Goal: Task Accomplishment & Management: Manage account settings

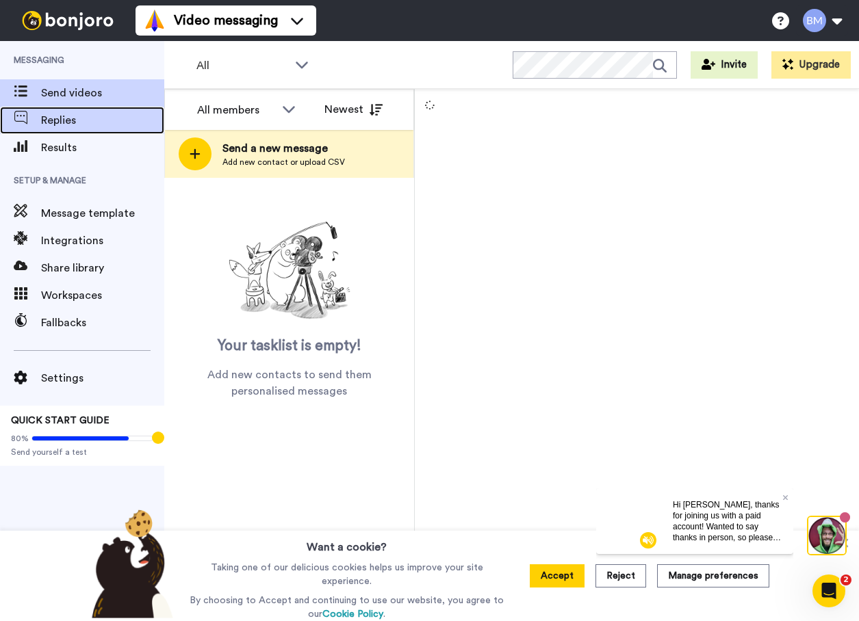
click at [81, 127] on span "Replies" at bounding box center [102, 120] width 123 height 16
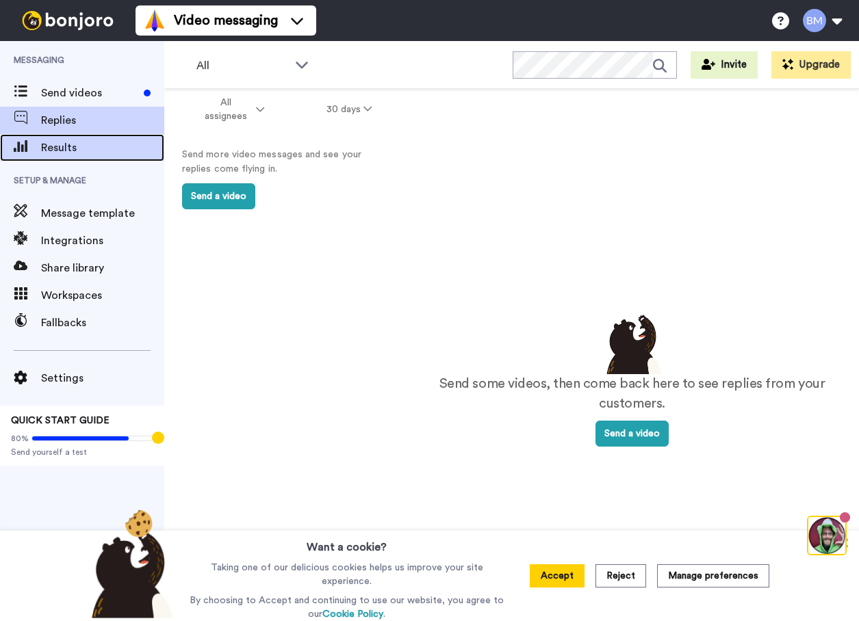
click at [69, 147] on span "Results" at bounding box center [102, 148] width 123 height 16
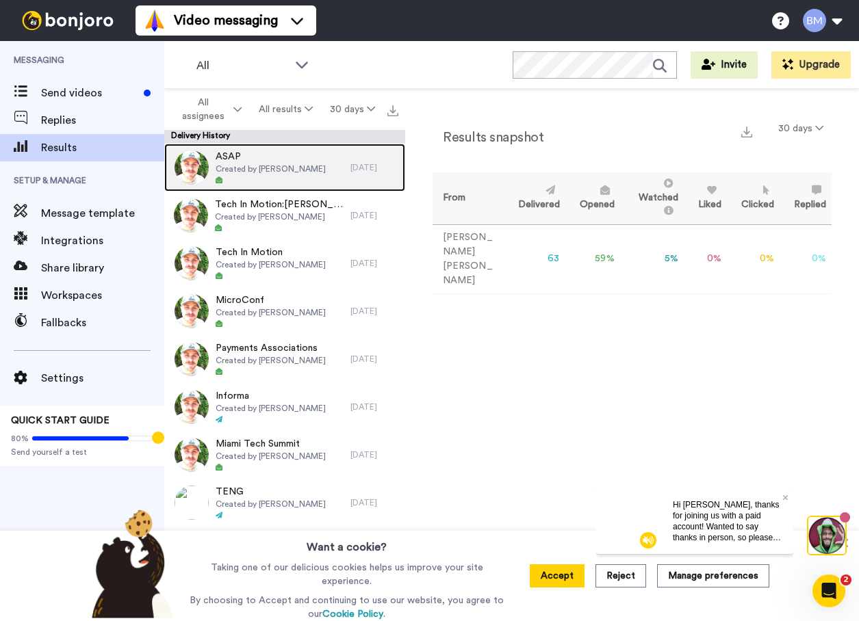
click at [276, 161] on span "ASAP" at bounding box center [271, 157] width 110 height 14
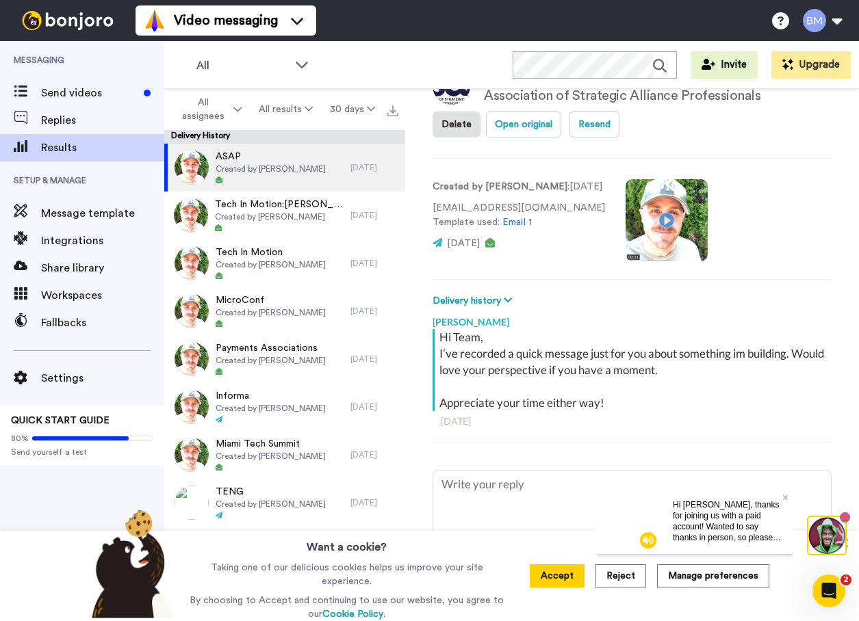
scroll to position [93, 0]
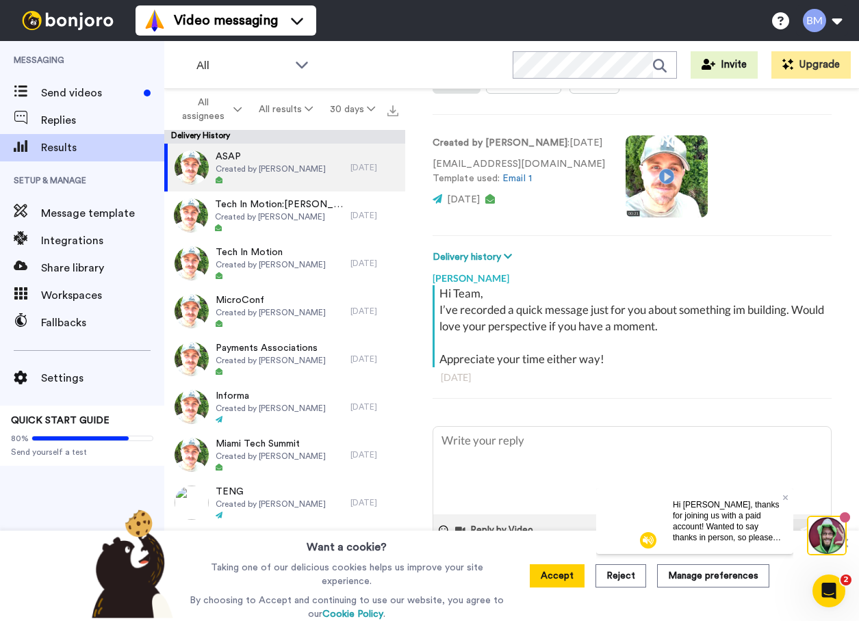
click at [670, 173] on video at bounding box center [666, 176] width 82 height 82
type textarea "x"
click at [98, 144] on span "Results" at bounding box center [102, 148] width 123 height 16
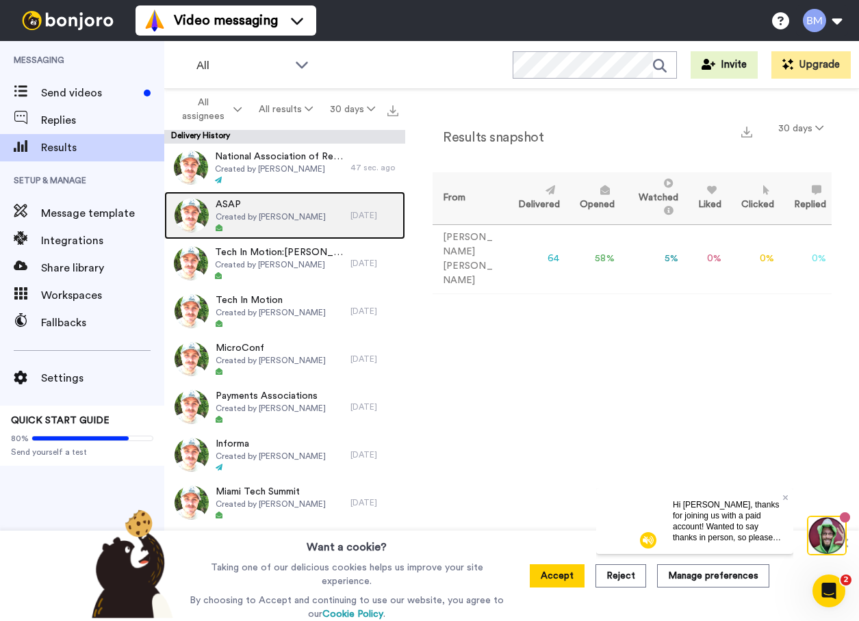
click at [270, 204] on span "ASAP" at bounding box center [271, 205] width 110 height 14
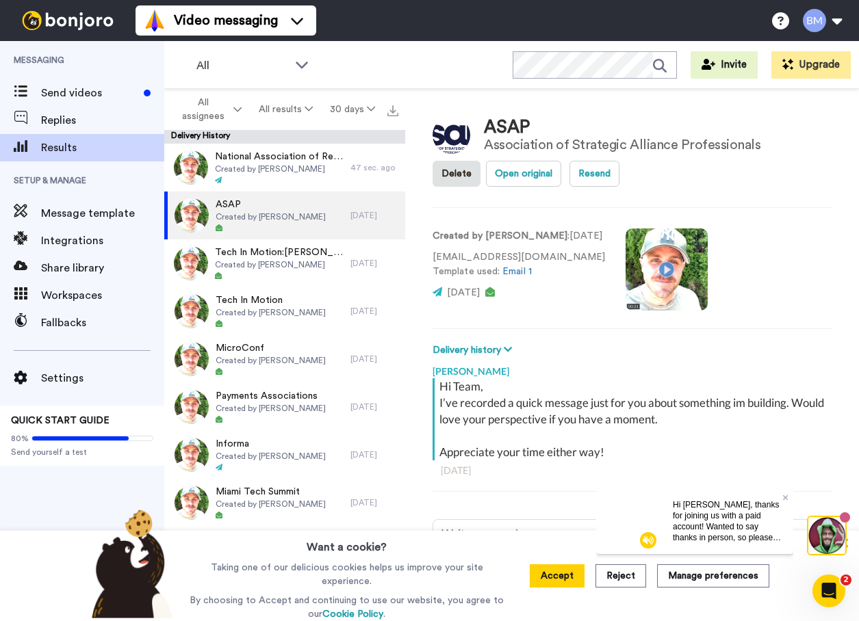
click at [675, 270] on video at bounding box center [666, 270] width 82 height 82
click at [669, 282] on video at bounding box center [666, 270] width 82 height 82
click at [668, 276] on video at bounding box center [666, 270] width 82 height 82
click at [664, 302] on video at bounding box center [666, 270] width 82 height 82
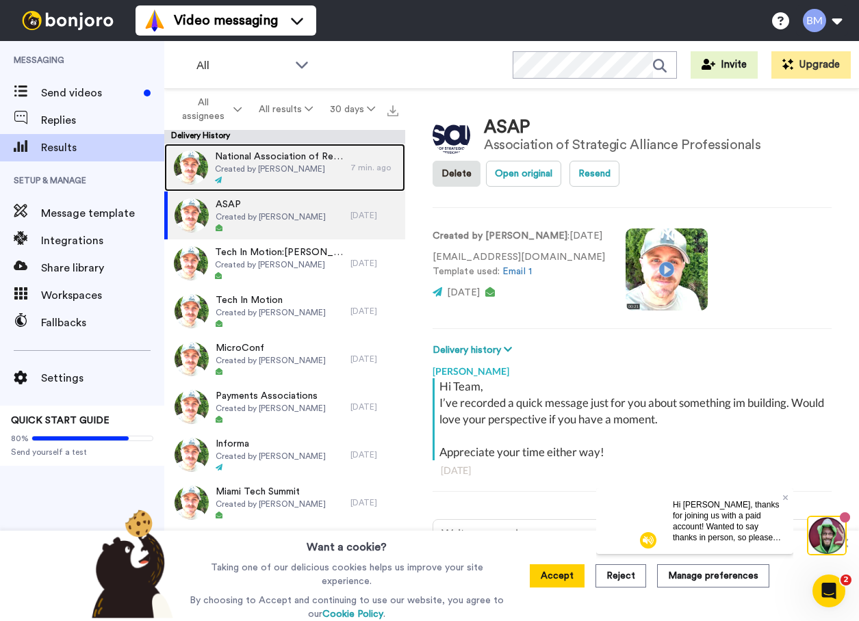
click at [246, 161] on span "National Association of Realtors" at bounding box center [279, 157] width 129 height 14
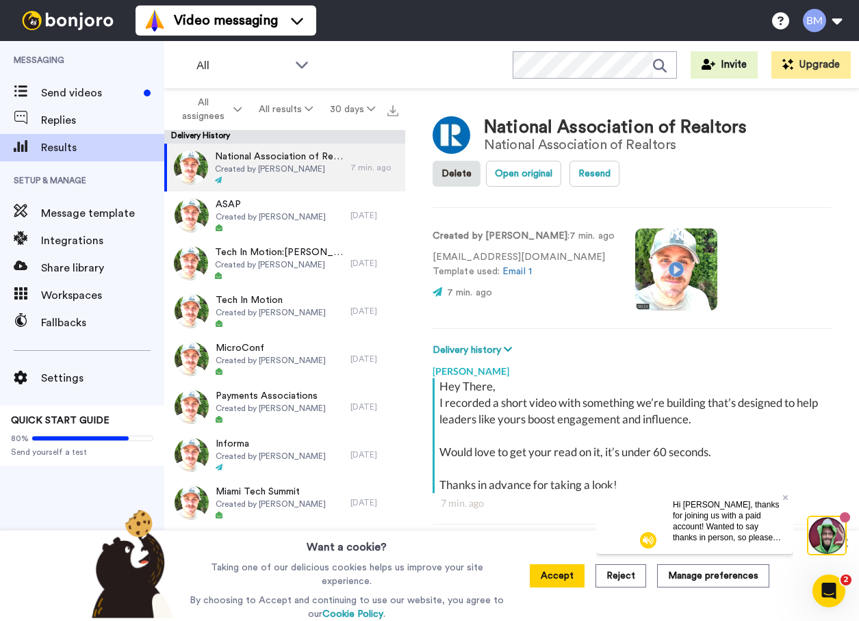
click at [666, 267] on video at bounding box center [676, 270] width 82 height 82
click at [669, 283] on video at bounding box center [676, 270] width 82 height 82
click at [665, 275] on video at bounding box center [676, 270] width 82 height 82
click at [684, 266] on video at bounding box center [676, 270] width 82 height 82
type textarea "x"
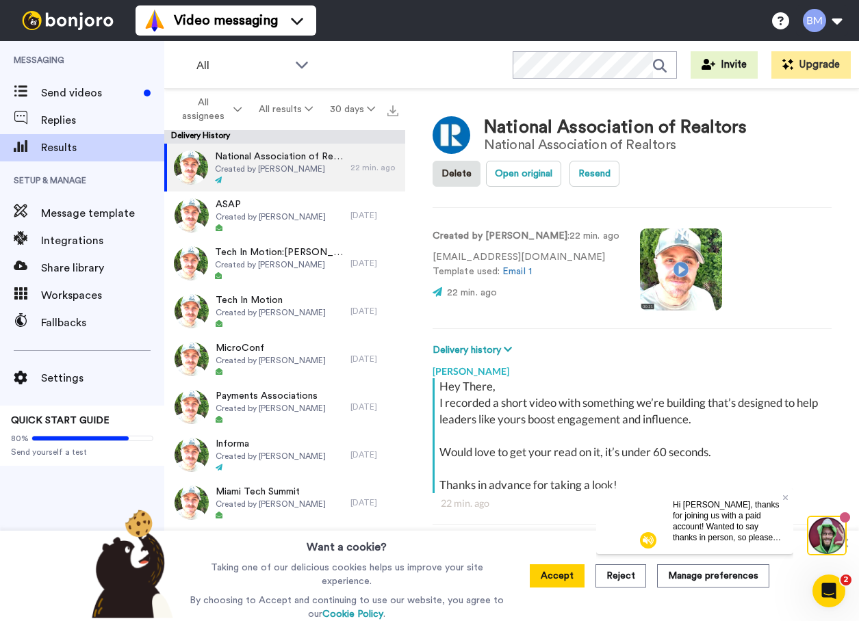
click at [661, 286] on video at bounding box center [681, 270] width 82 height 82
